Goal: Use online tool/utility: Utilize a website feature to perform a specific function

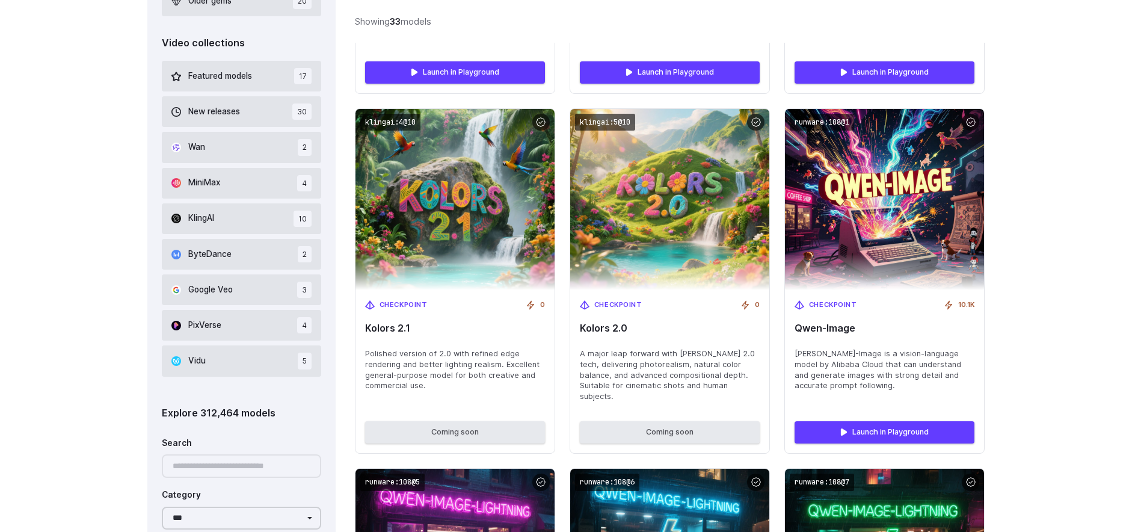
scroll to position [734, 0]
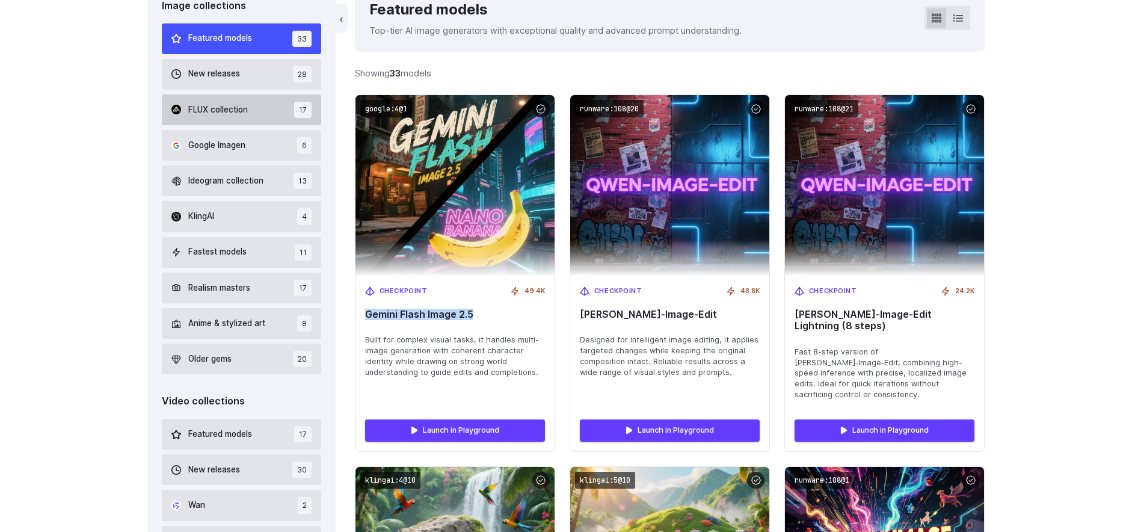
click at [238, 118] on button "FLUX collection 17" at bounding box center [241, 109] width 159 height 31
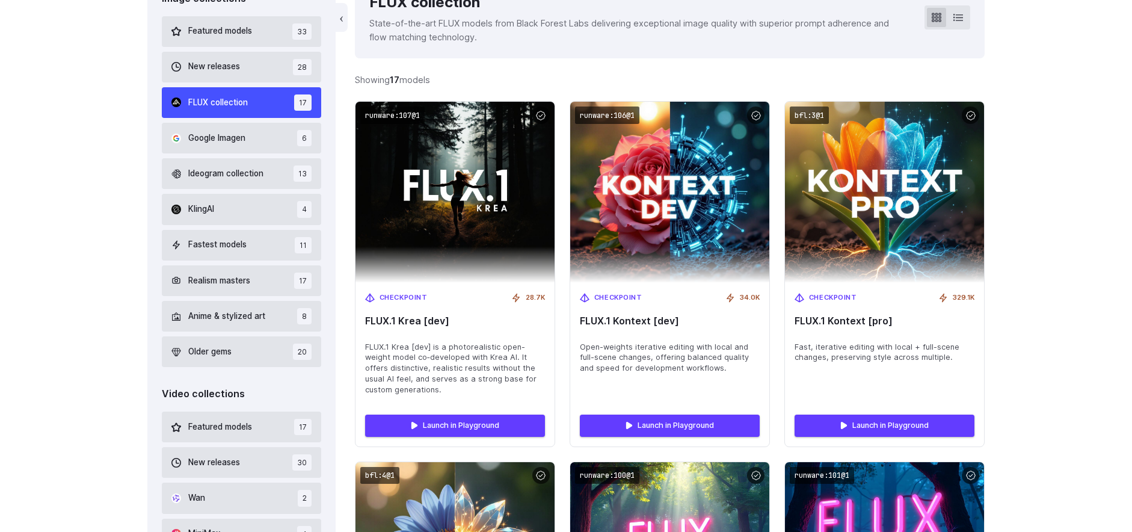
scroll to position [383, 0]
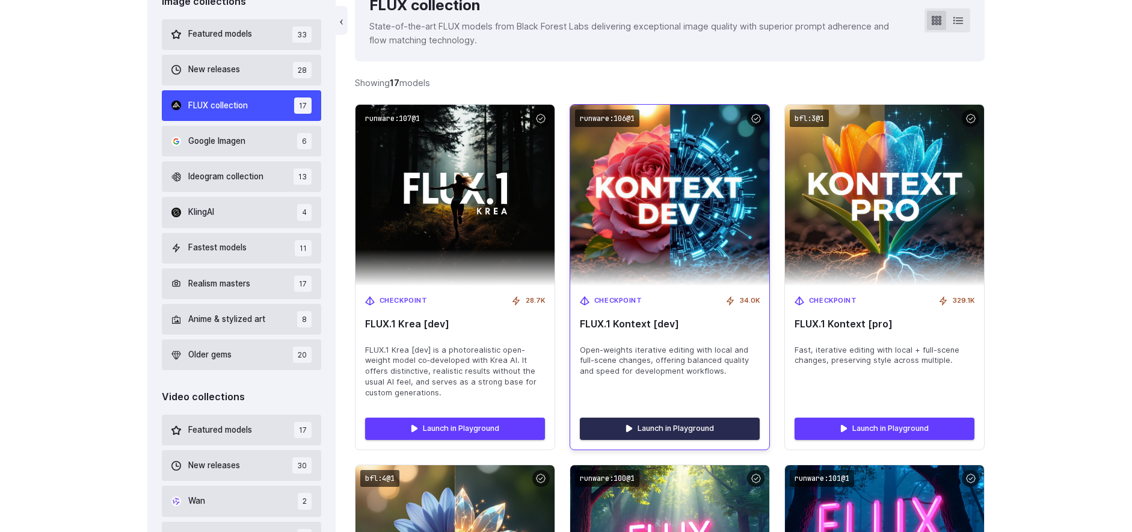
click at [690, 429] on link "Launch in Playground" at bounding box center [670, 428] width 180 height 22
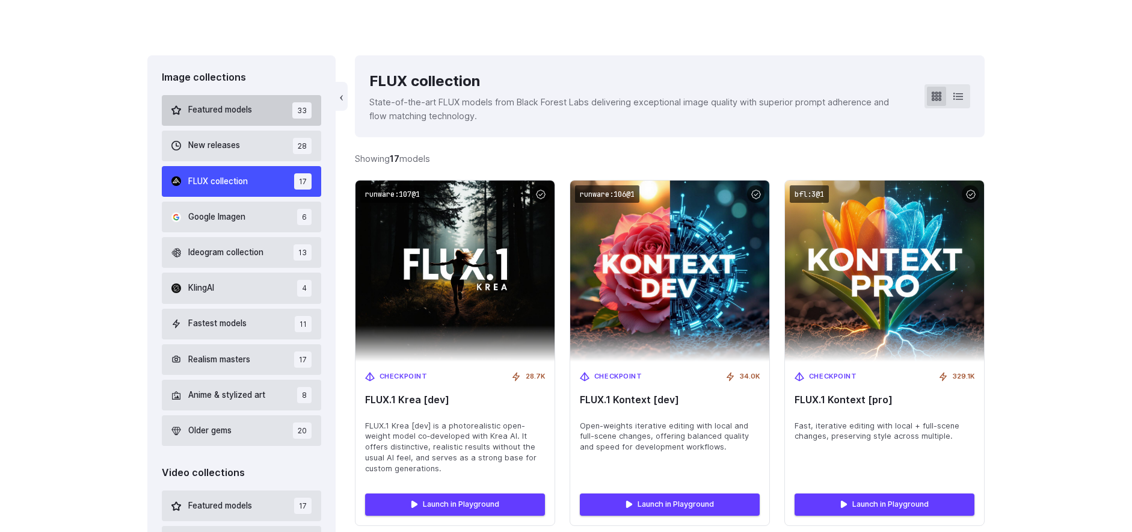
click at [264, 114] on button "Featured models 33" at bounding box center [241, 110] width 159 height 31
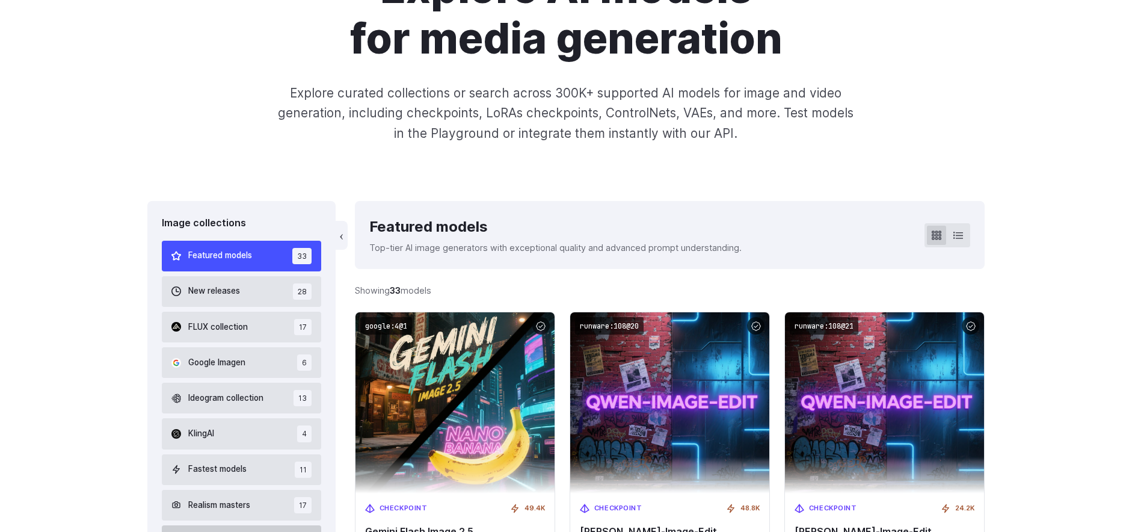
scroll to position [190, 0]
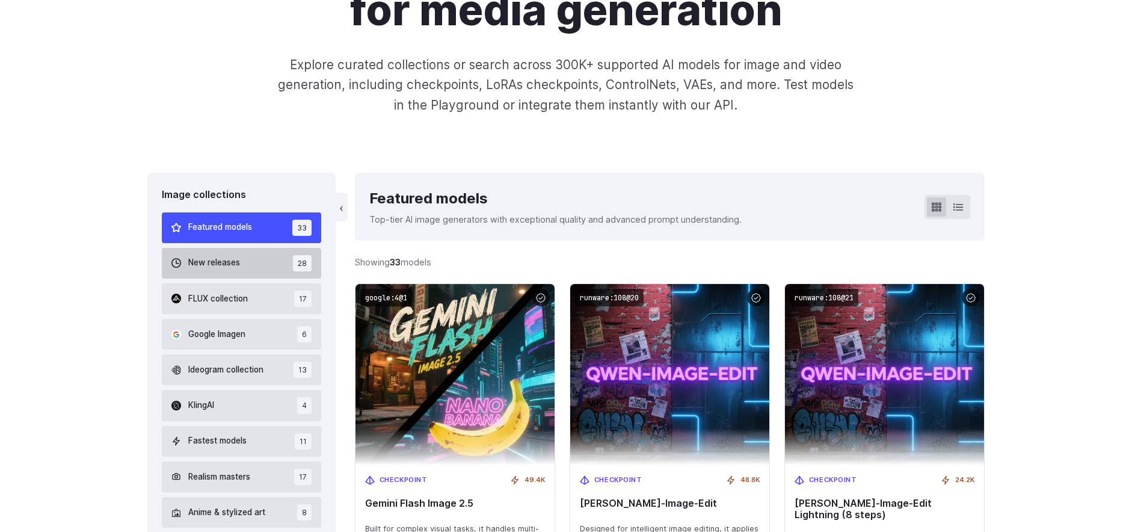
click at [268, 271] on button "New releases 28" at bounding box center [241, 263] width 159 height 31
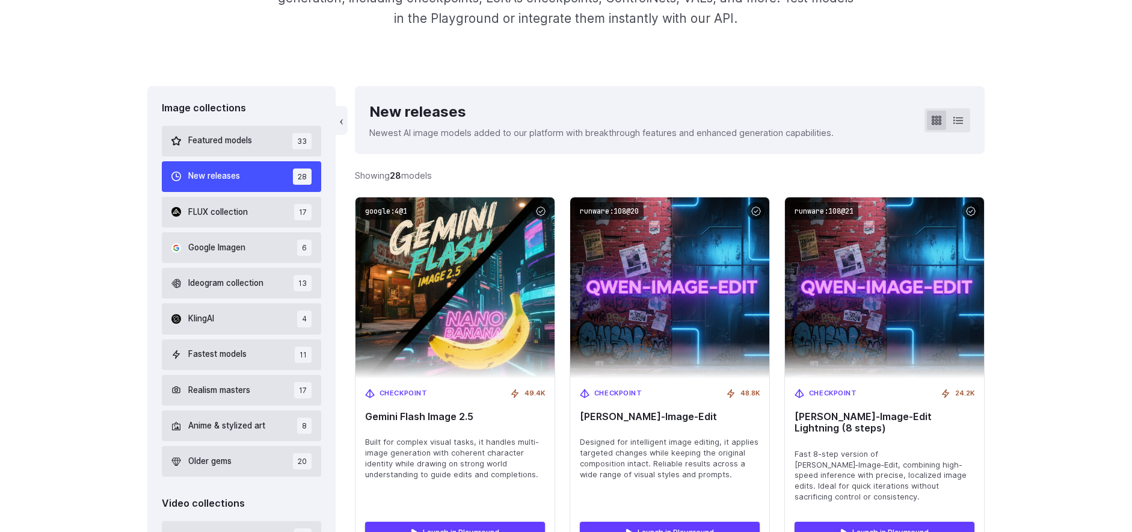
scroll to position [286, 0]
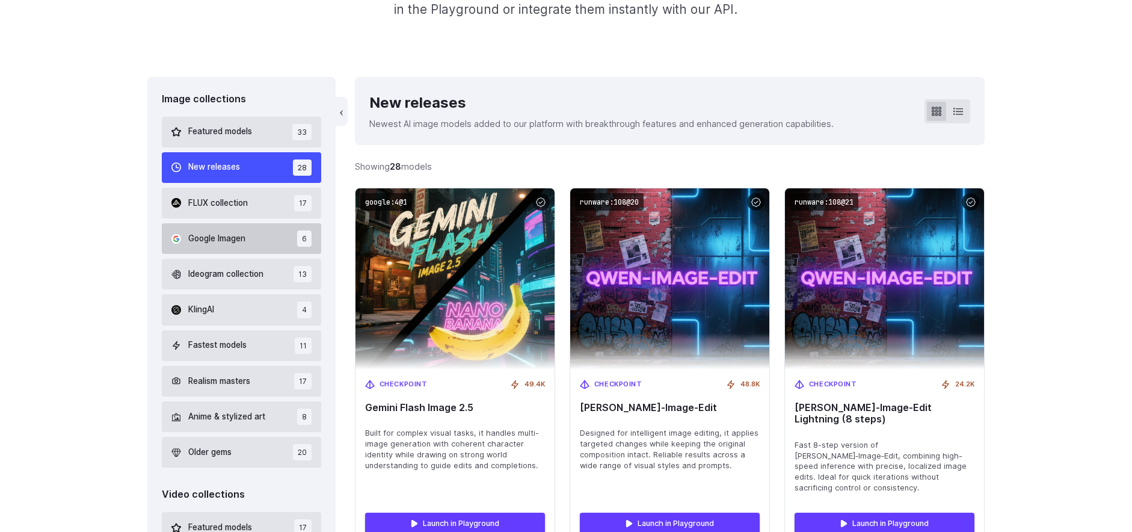
click at [248, 244] on button "Google Imagen 6" at bounding box center [241, 238] width 159 height 31
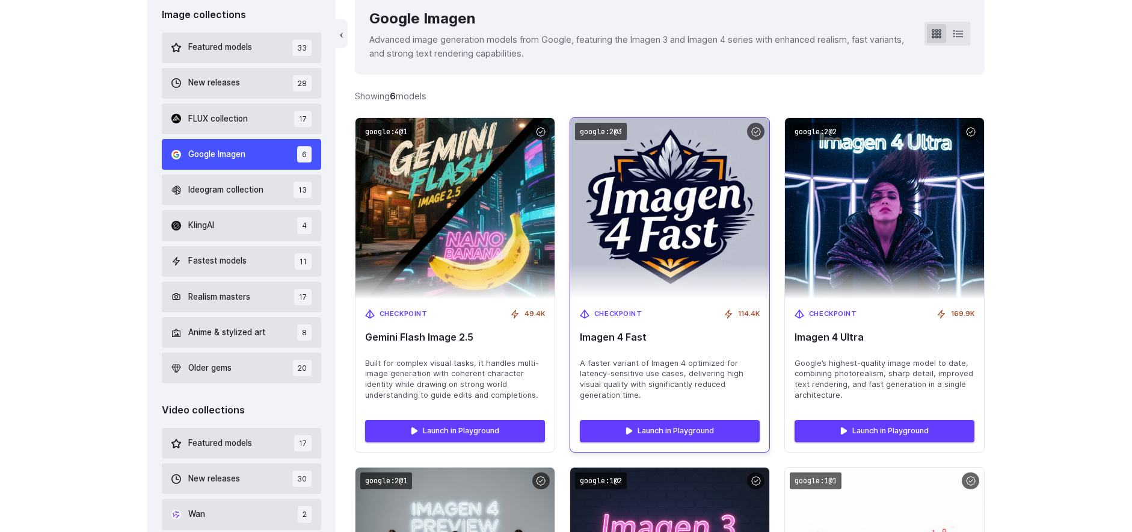
scroll to position [369, 0]
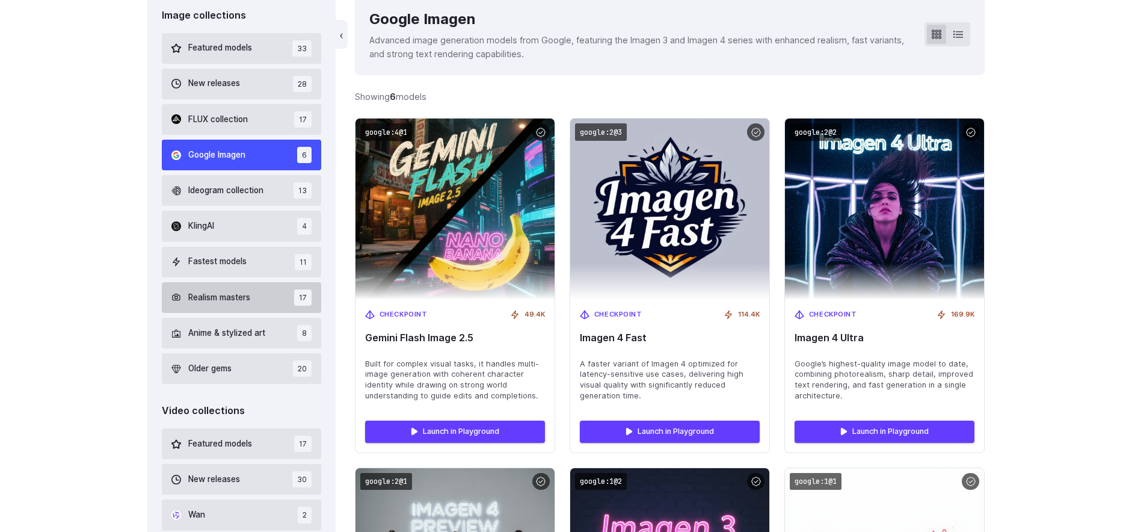
click at [263, 306] on button "Realism masters 17" at bounding box center [241, 297] width 159 height 31
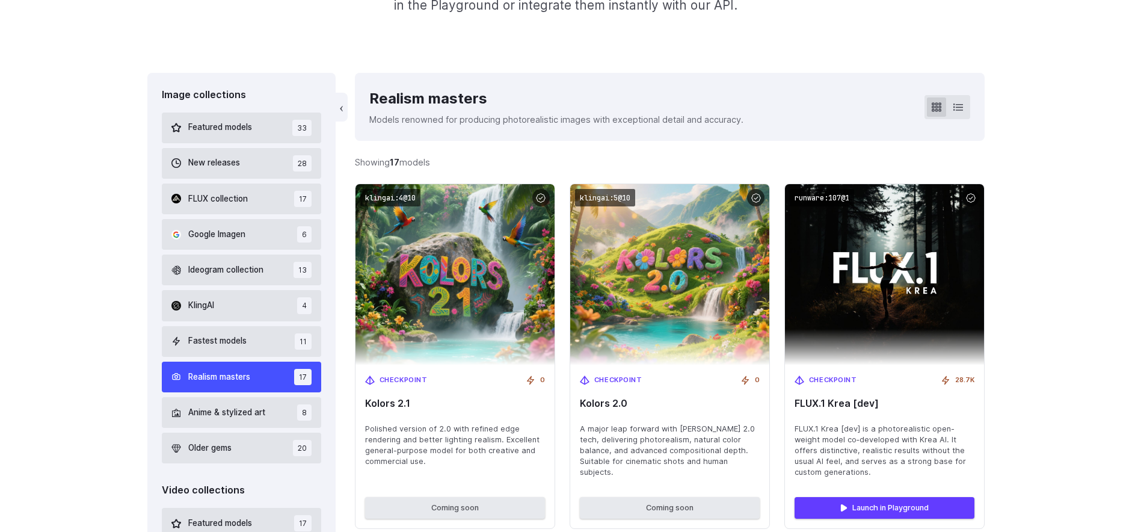
scroll to position [286, 0]
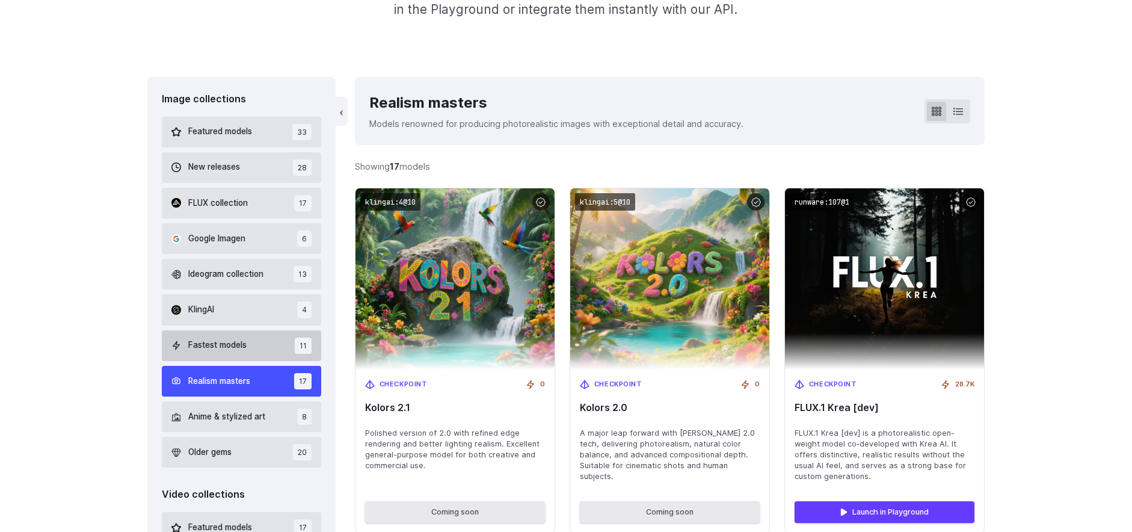
click at [247, 342] on span "Fastest models" at bounding box center [217, 345] width 58 height 13
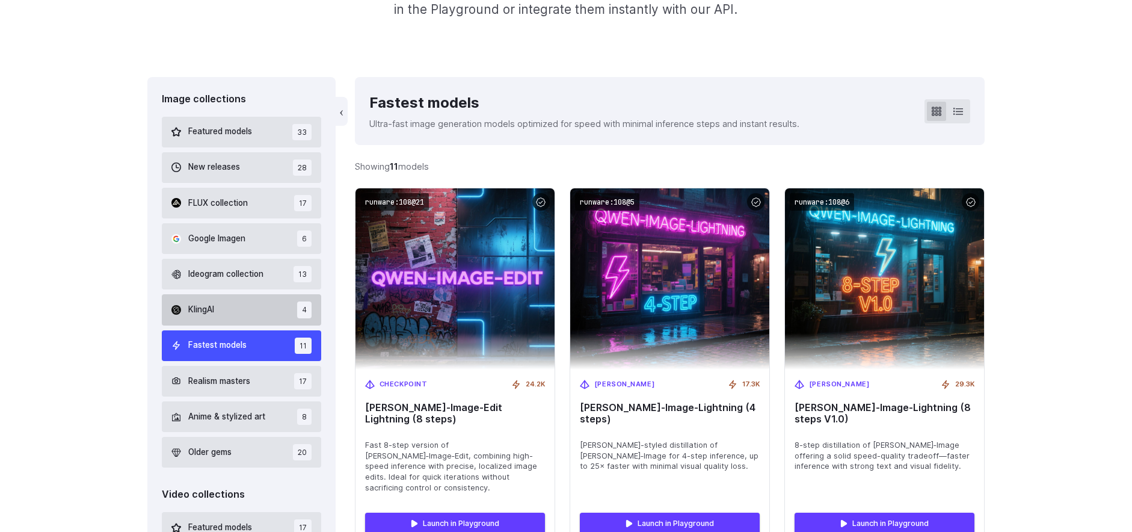
click at [257, 315] on button "KlingAI 4" at bounding box center [241, 309] width 159 height 31
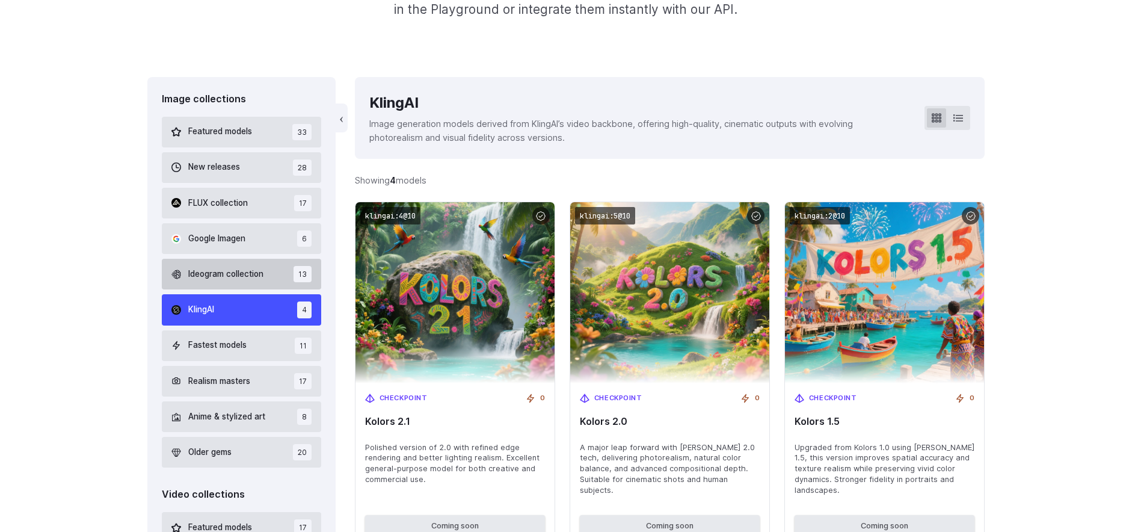
click at [240, 279] on span "Ideogram collection" at bounding box center [225, 274] width 75 height 13
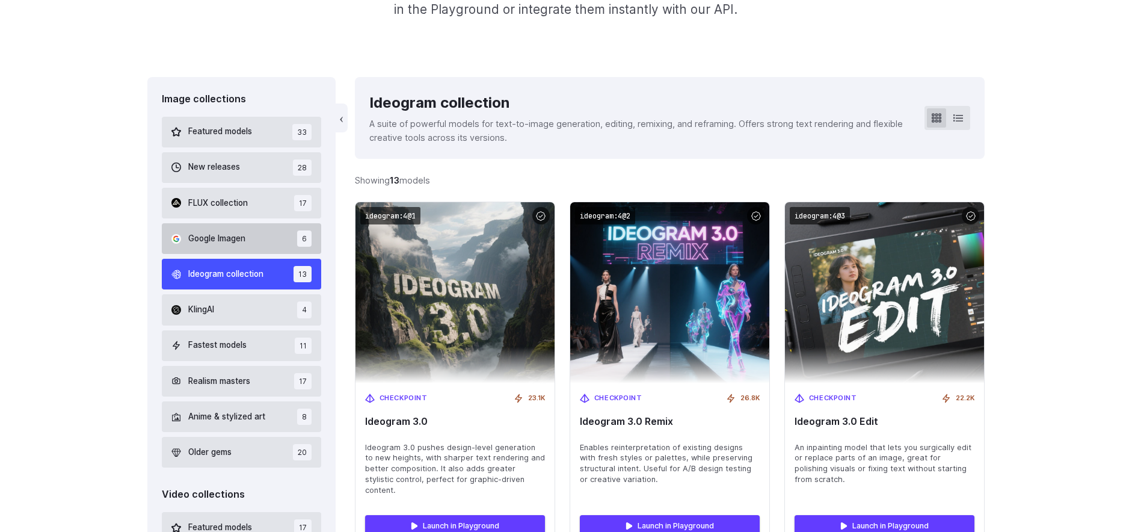
click at [235, 233] on span "Google Imagen" at bounding box center [216, 238] width 57 height 13
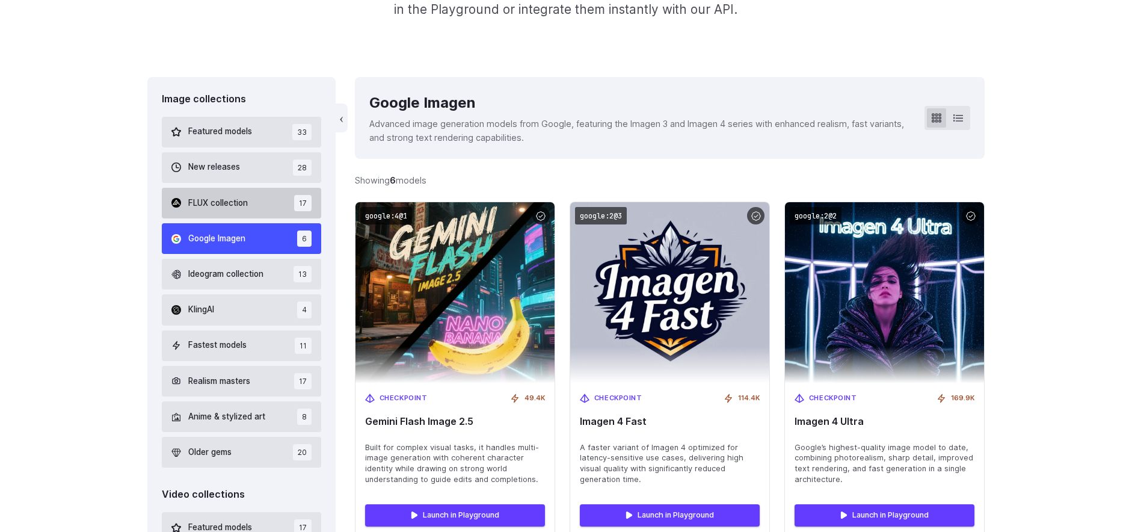
click at [241, 209] on span "FLUX collection" at bounding box center [218, 203] width 60 height 13
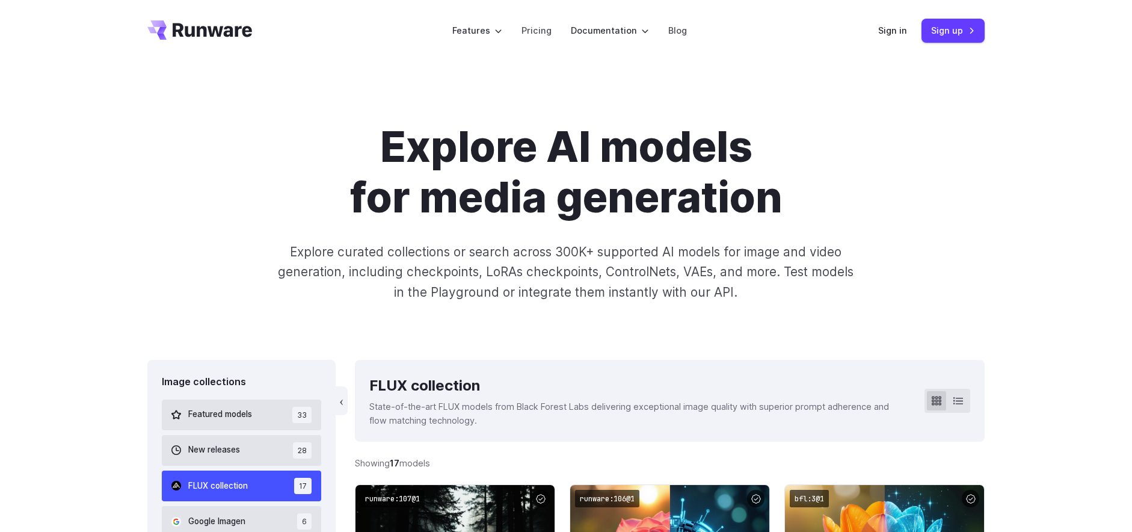
scroll to position [8, 0]
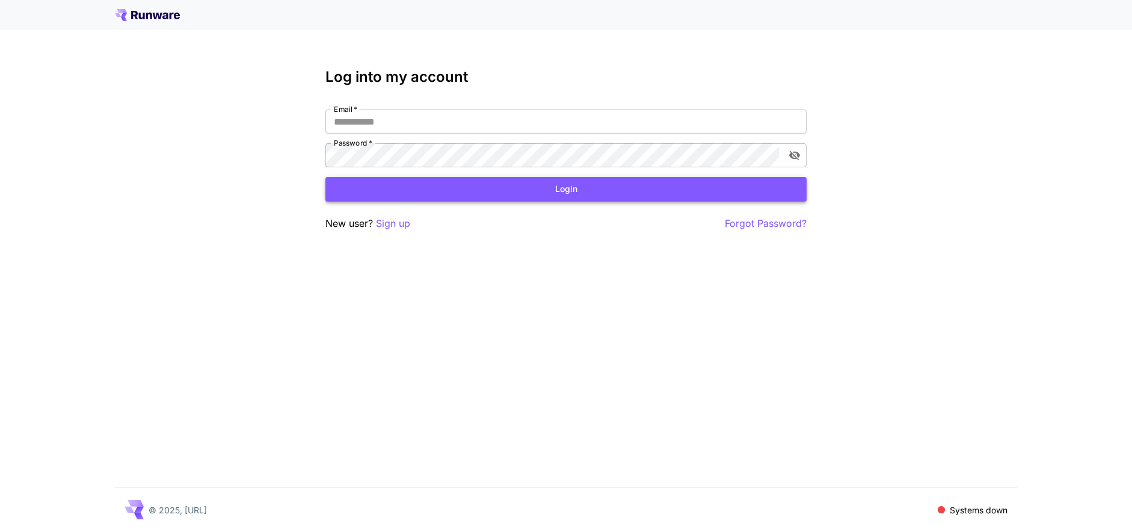
type input "**********"
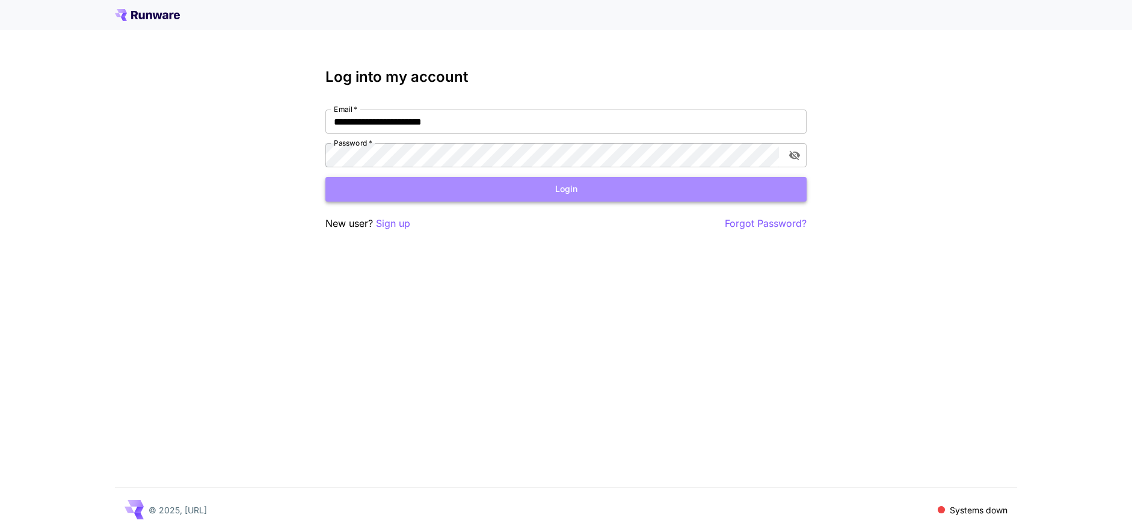
click at [577, 189] on button "Login" at bounding box center [565, 189] width 481 height 25
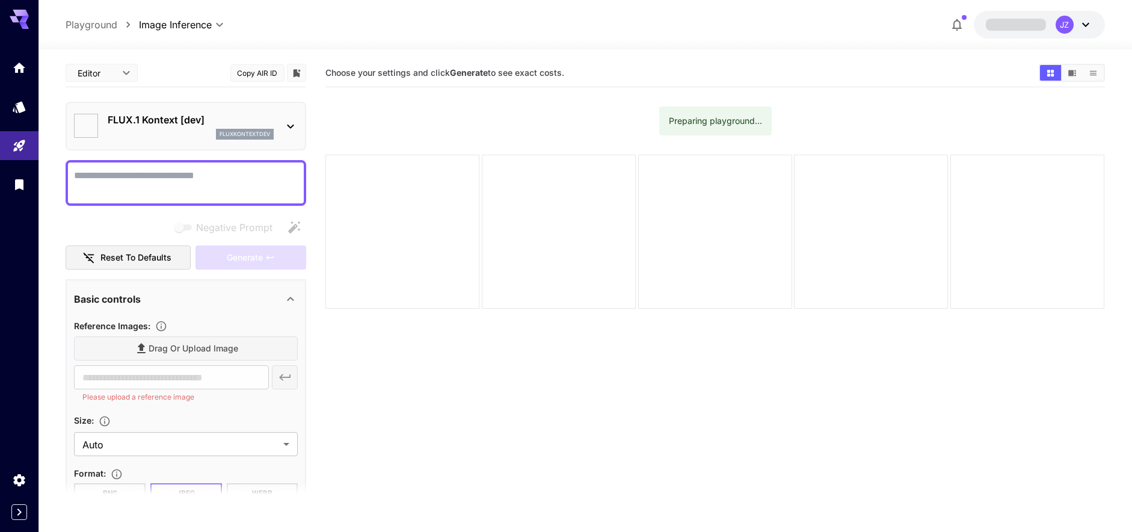
type input "*******"
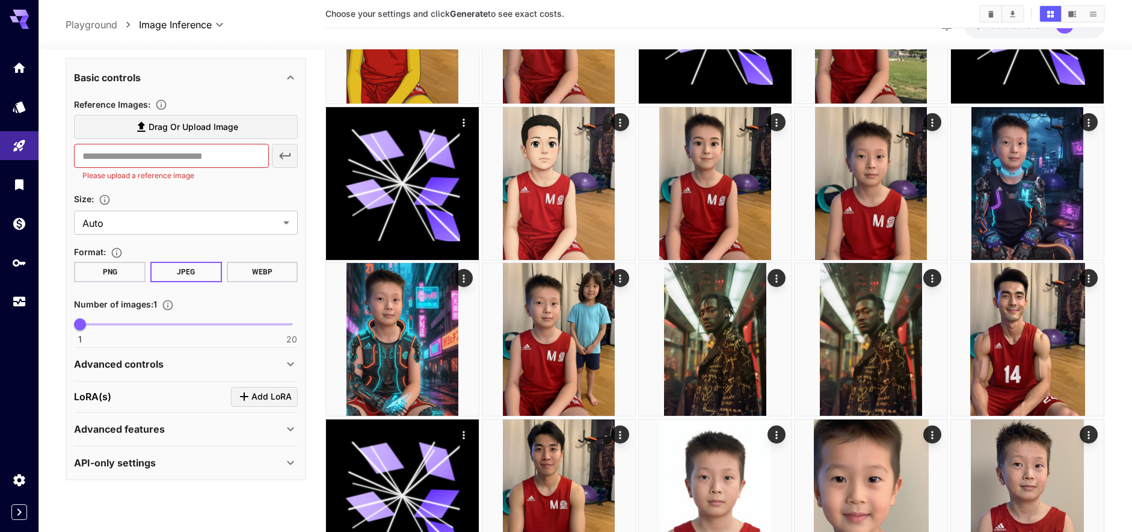
scroll to position [156, 0]
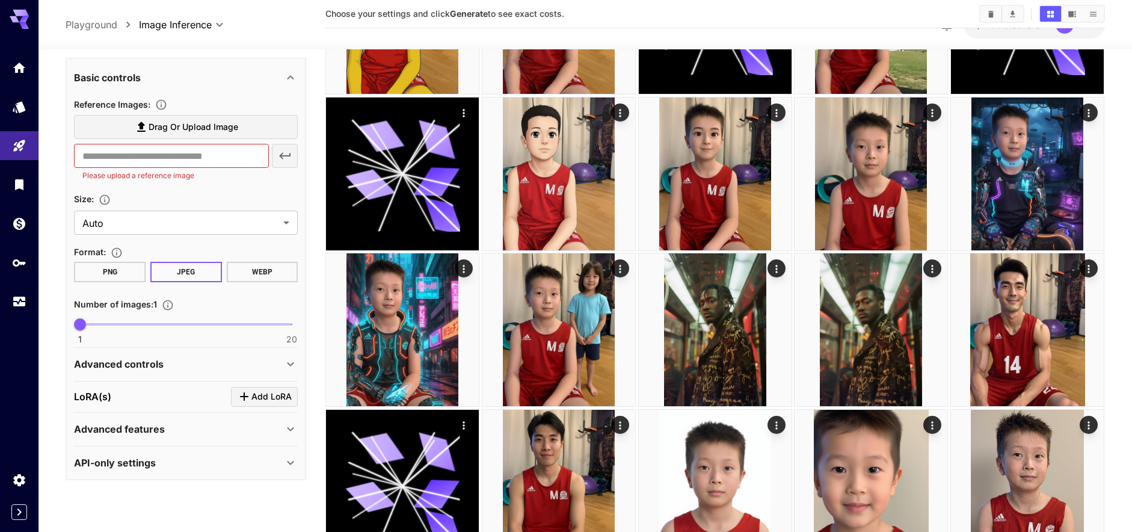
click at [164, 366] on div "Advanced controls" at bounding box center [178, 364] width 209 height 14
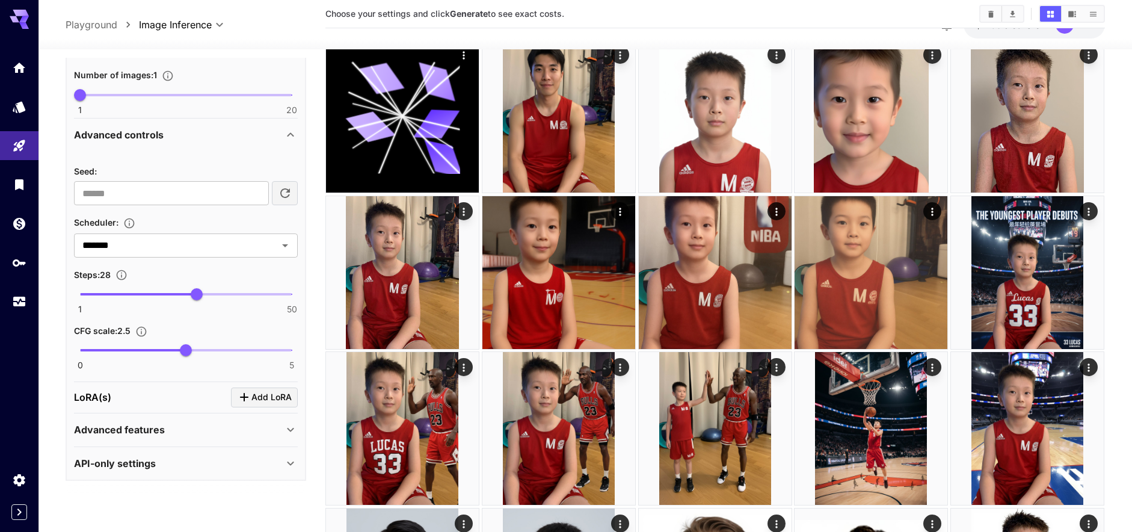
scroll to position [529, 0]
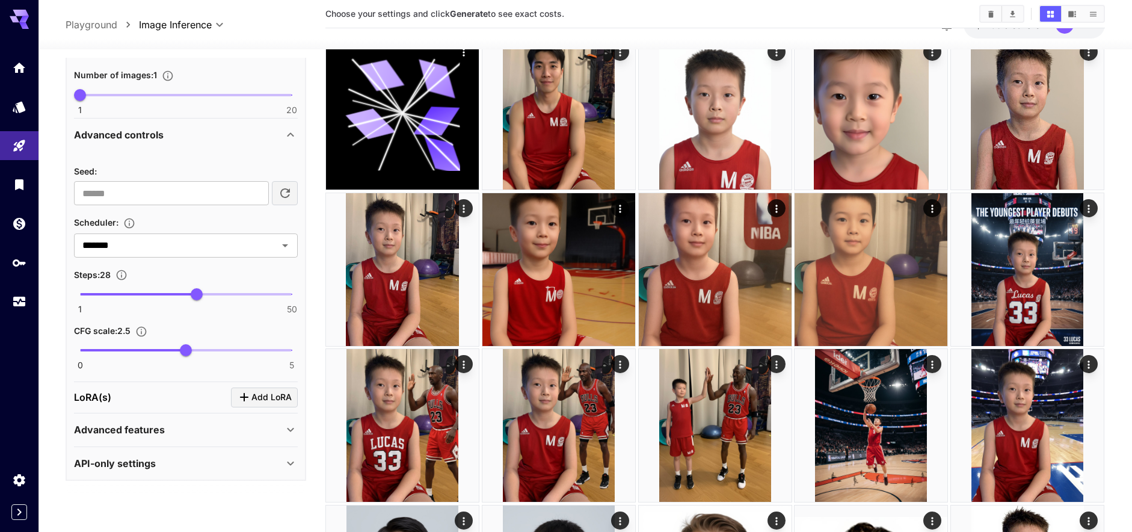
click at [159, 429] on p "Advanced features" at bounding box center [119, 429] width 91 height 14
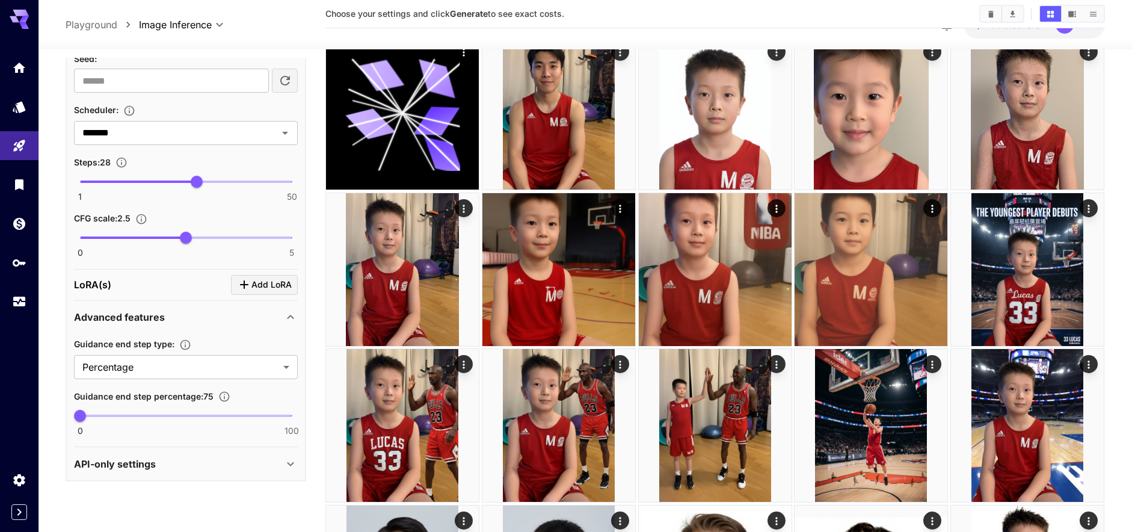
click at [165, 465] on div "API-only settings" at bounding box center [178, 463] width 209 height 14
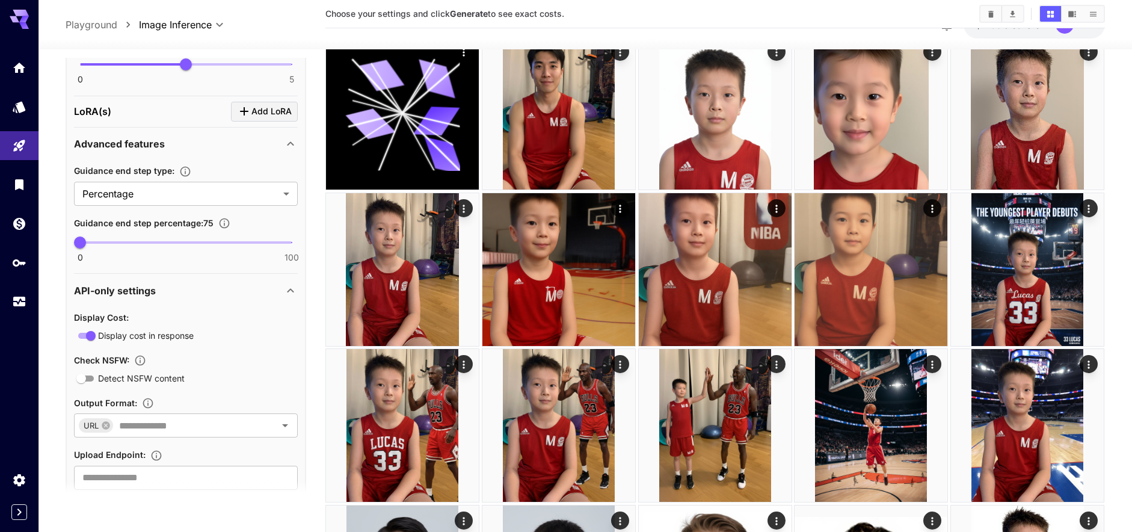
scroll to position [766, 0]
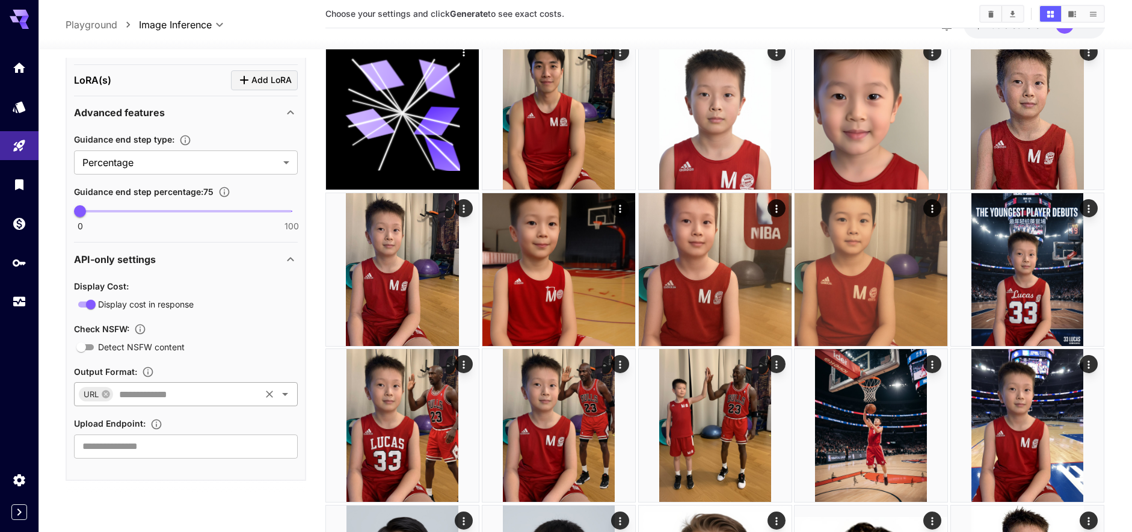
click at [189, 396] on input "text" at bounding box center [186, 393] width 144 height 17
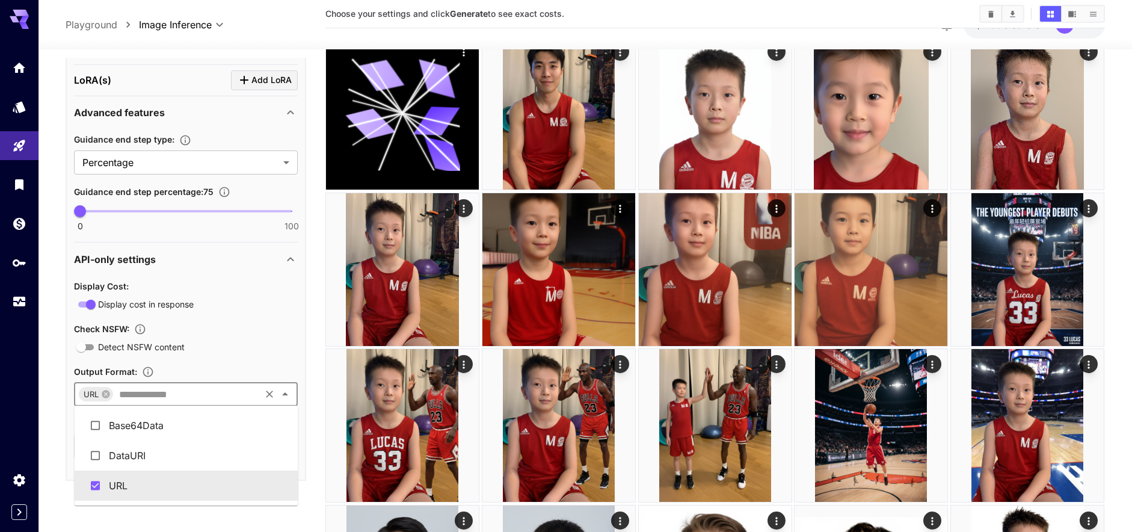
click at [189, 396] on input "text" at bounding box center [186, 393] width 144 height 17
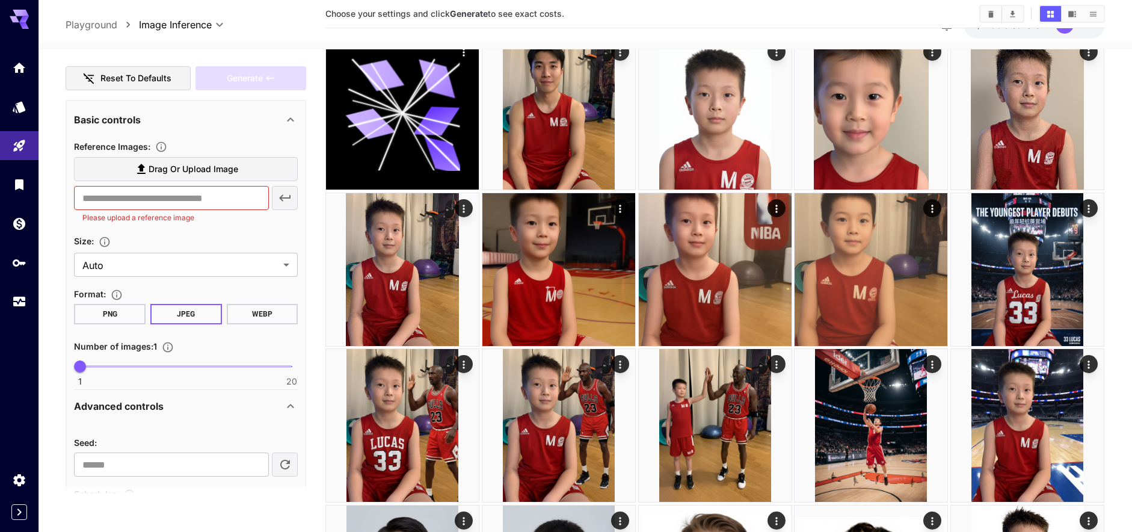
scroll to position [176, 0]
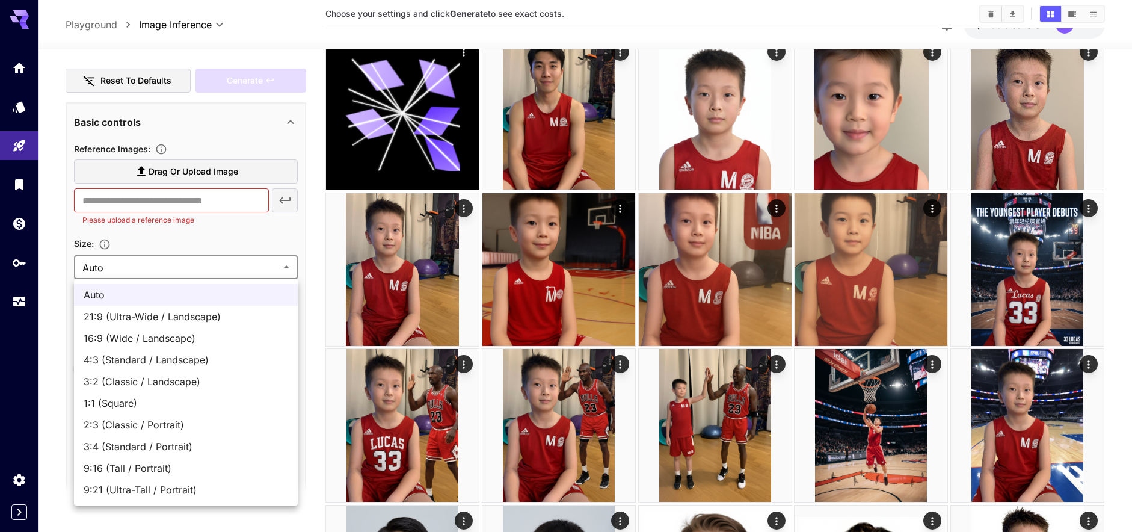
click at [161, 401] on span "1:1 (Square)" at bounding box center [186, 403] width 204 height 14
type input "**********"
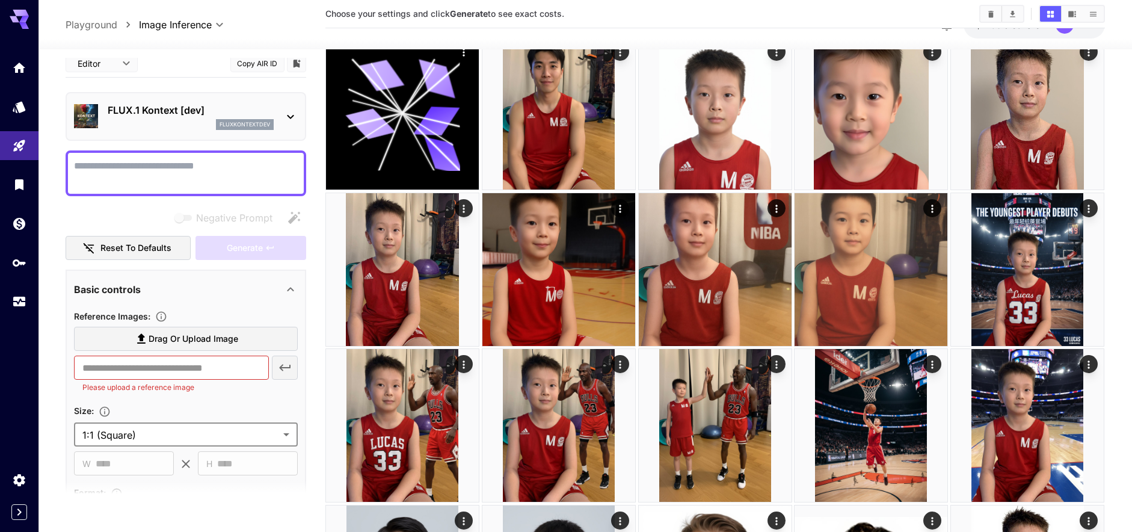
scroll to position [0, 0]
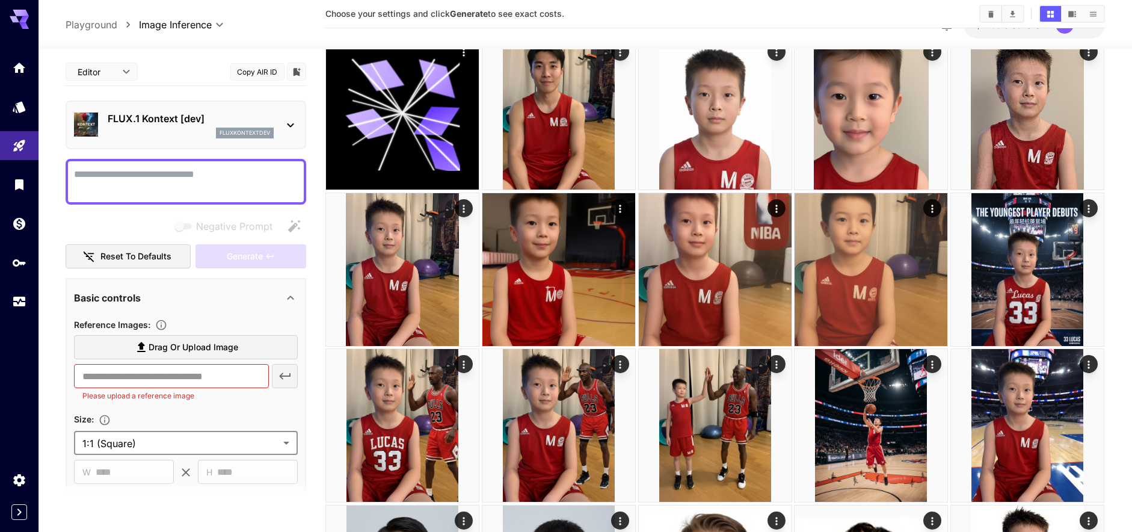
click at [111, 114] on span "JSON" at bounding box center [101, 118] width 53 height 14
type input "****"
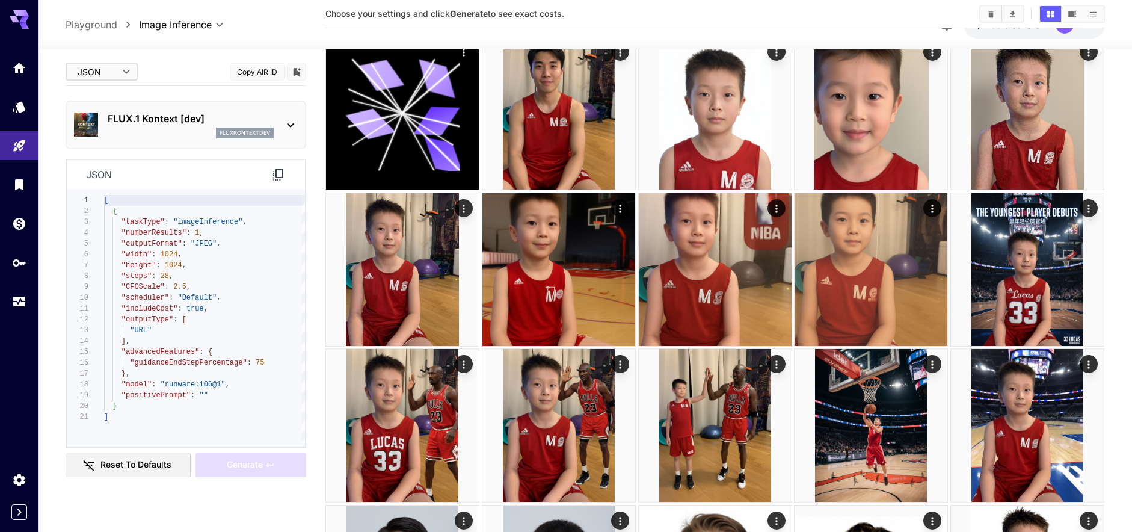
type textarea "**********"
click at [167, 253] on div "[ { "taskType" : "imageInference" , "numberResults" : 1 , "outputFormat" : "JPE…" at bounding box center [204, 317] width 201 height 245
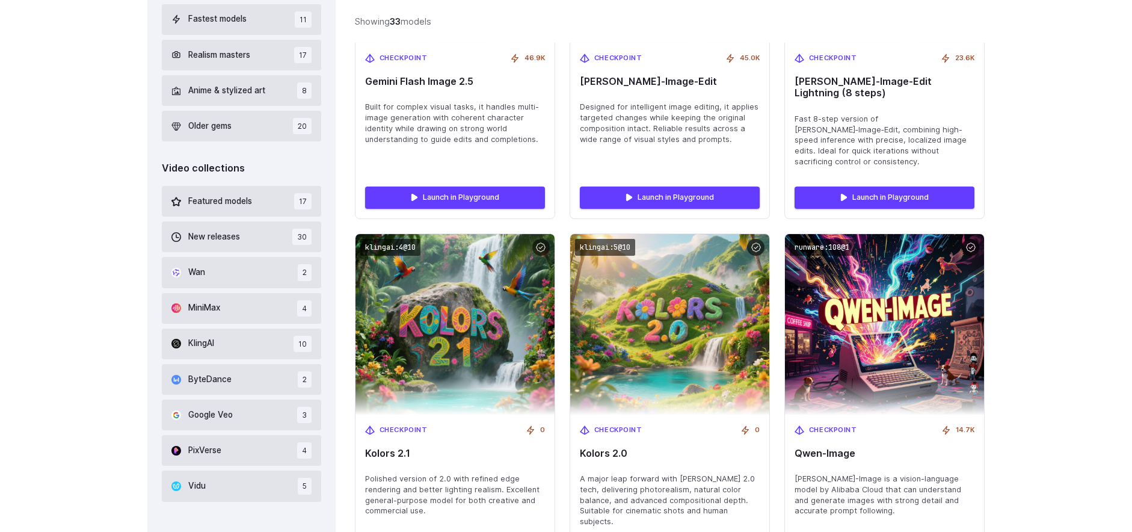
scroll to position [636, 0]
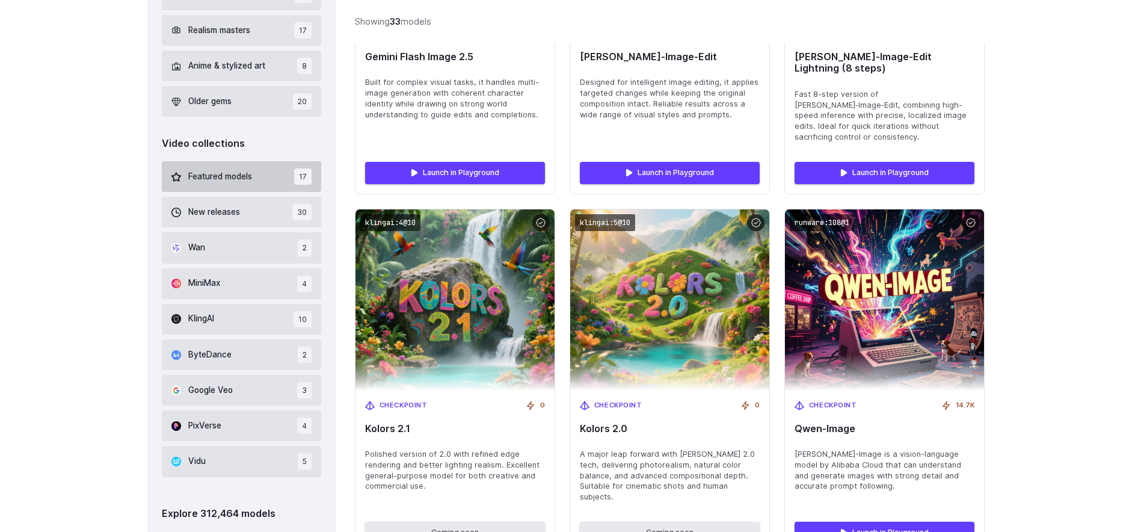
click at [245, 167] on button "Featured models 17" at bounding box center [241, 176] width 159 height 31
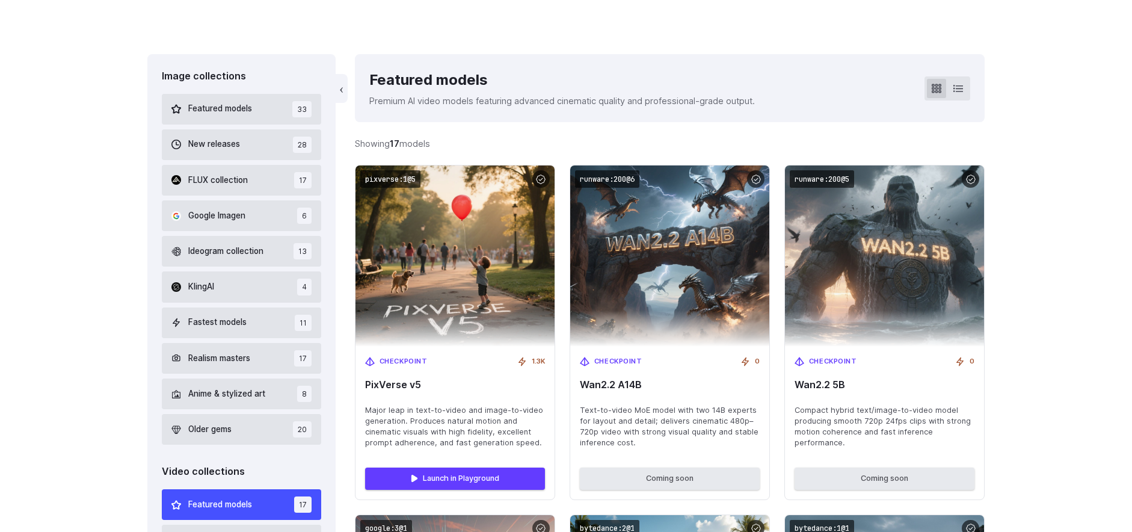
scroll to position [286, 0]
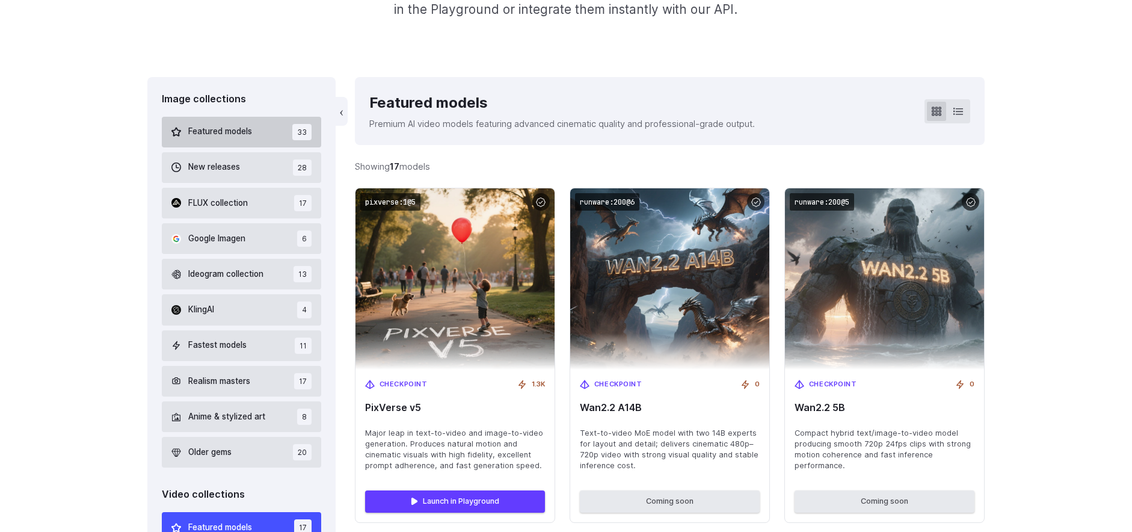
click at [230, 133] on span "Featured models" at bounding box center [220, 131] width 64 height 13
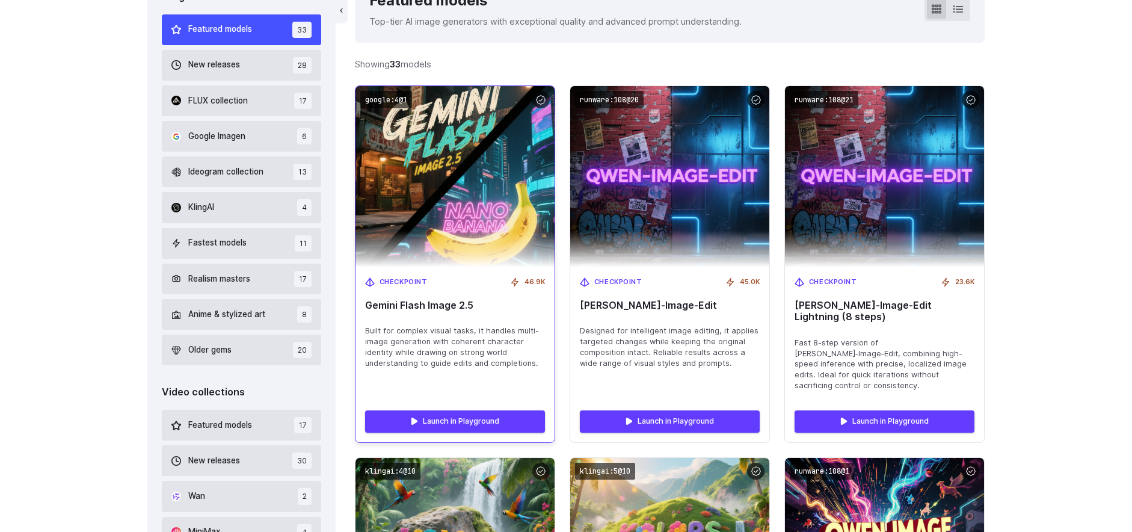
scroll to position [406, 0]
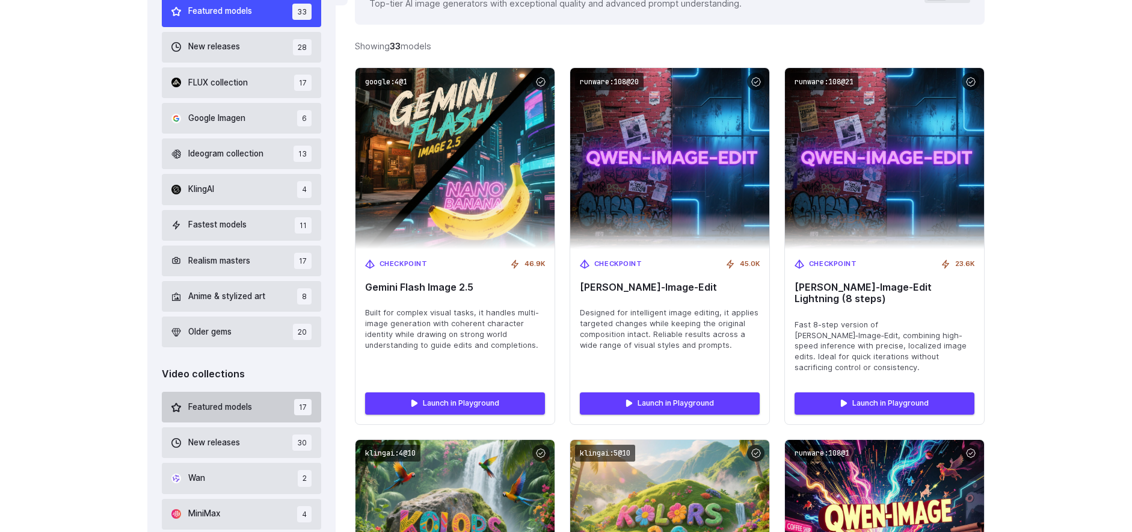
click at [218, 411] on span "Featured models" at bounding box center [220, 406] width 64 height 13
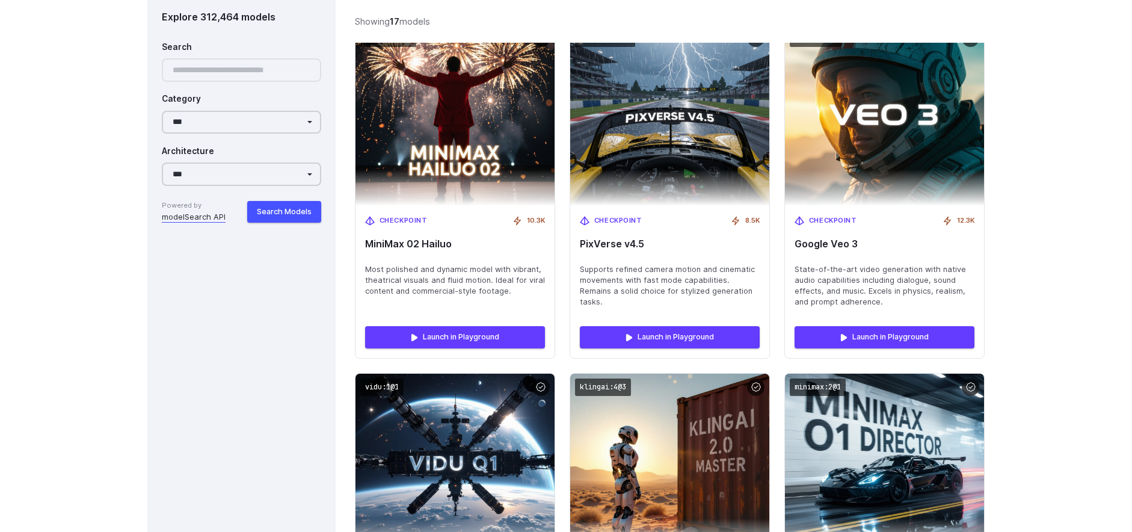
scroll to position [1506, 0]
